Goal: Navigation & Orientation: Find specific page/section

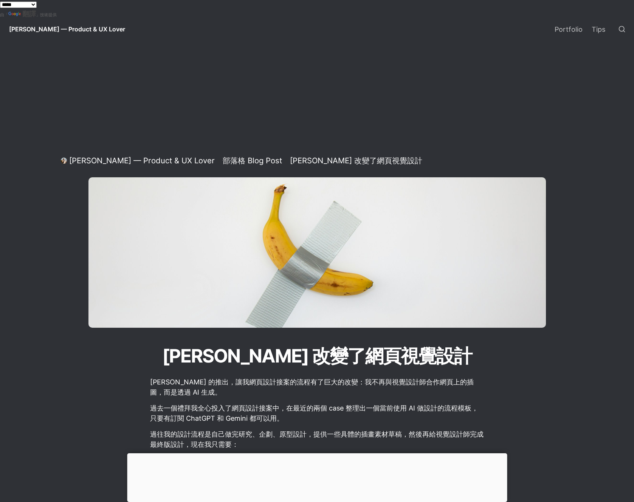
click at [84, 29] on span "[PERSON_NAME] — Product & UX Lover" at bounding box center [67, 29] width 116 height 8
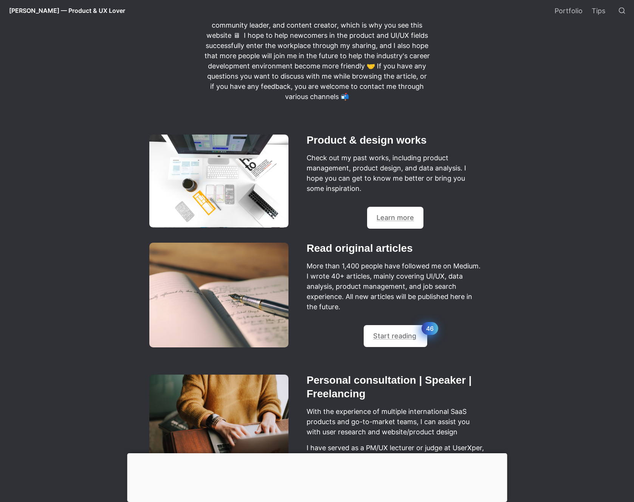
scroll to position [378, 0]
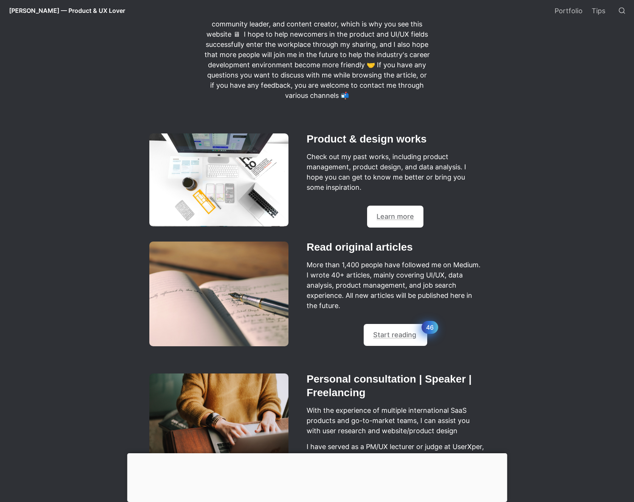
click at [368, 135] on h2 "Product & design works" at bounding box center [395, 139] width 179 height 16
click at [396, 211] on div "💡 Learn more" at bounding box center [395, 217] width 68 height 22
click at [396, 214] on link "Learn more" at bounding box center [395, 217] width 37 height 8
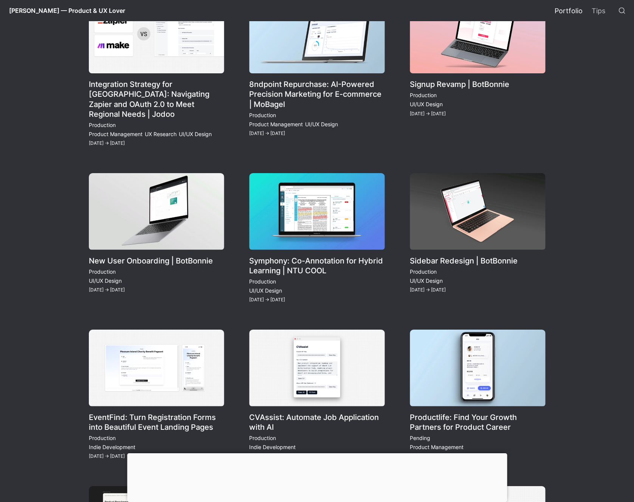
scroll to position [378, 0]
